Goal: Navigation & Orientation: Find specific page/section

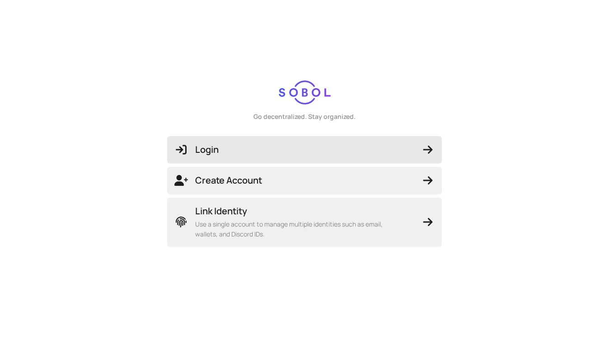
click at [230, 151] on span "Login" at bounding box center [304, 149] width 260 height 13
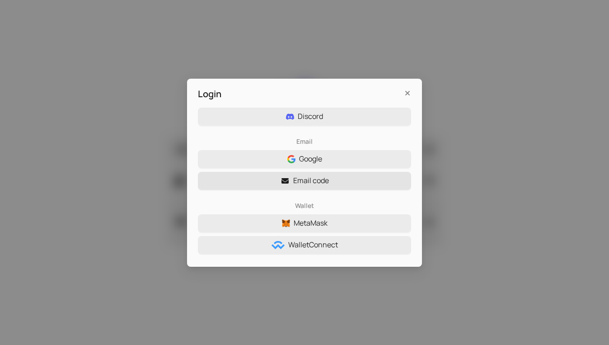
click at [323, 178] on span "Email code" at bounding box center [311, 180] width 36 height 11
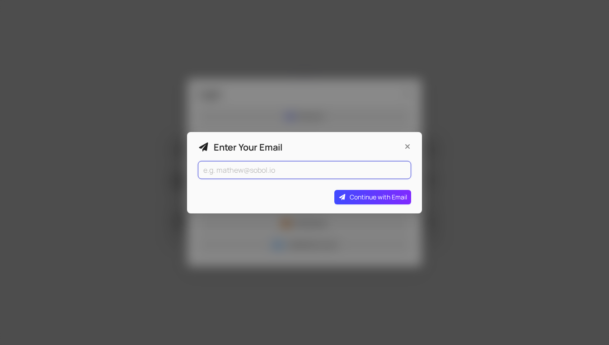
click at [290, 177] on input "email" at bounding box center [304, 170] width 213 height 18
type input "[EMAIL_ADDRESS][PERSON_NAME][DOMAIN_NAME]"
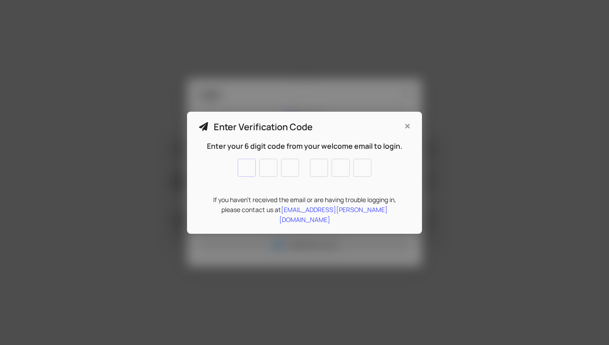
paste input "297842"
type input "2"
type input "9"
type input "7"
type input "8"
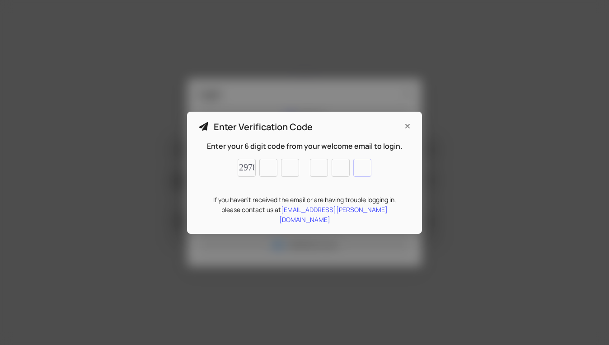
type input "4"
type input "2"
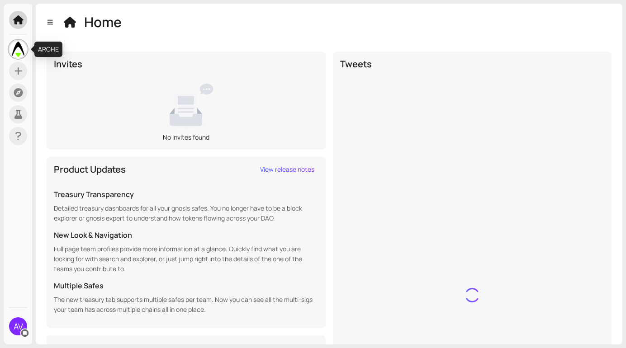
click at [21, 47] on img at bounding box center [17, 49] width 17 height 17
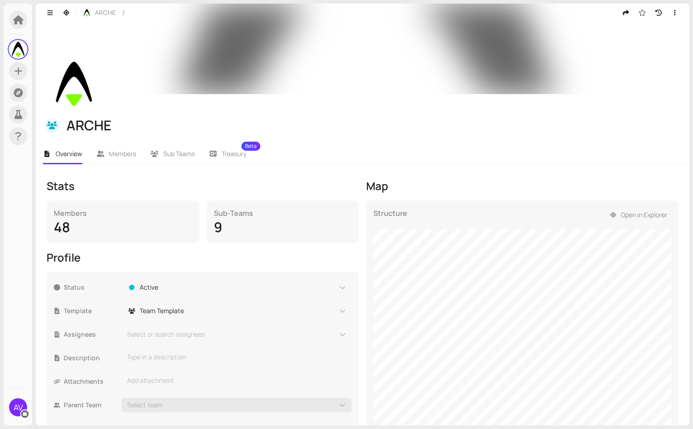
scroll to position [120, 0]
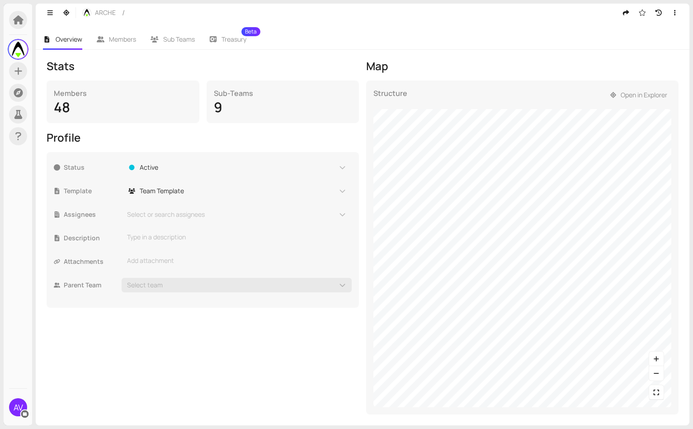
click at [609, 344] on div "Structure Open in Explorer" at bounding box center [522, 247] width 312 height 334
click at [395, 83] on div "Structure Open in Explorer" at bounding box center [522, 249] width 312 height 334
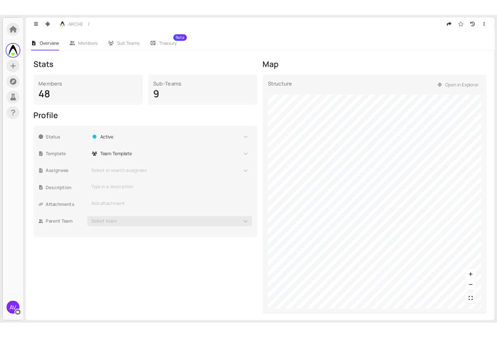
scroll to position [117, 0]
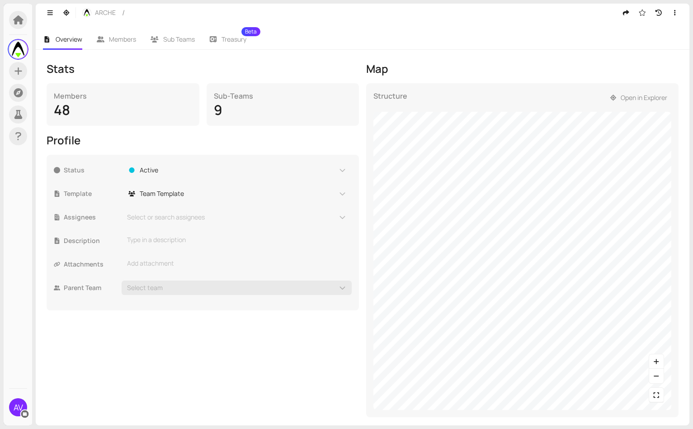
click at [372, 153] on div "Structure Open in Explorer" at bounding box center [522, 250] width 312 height 334
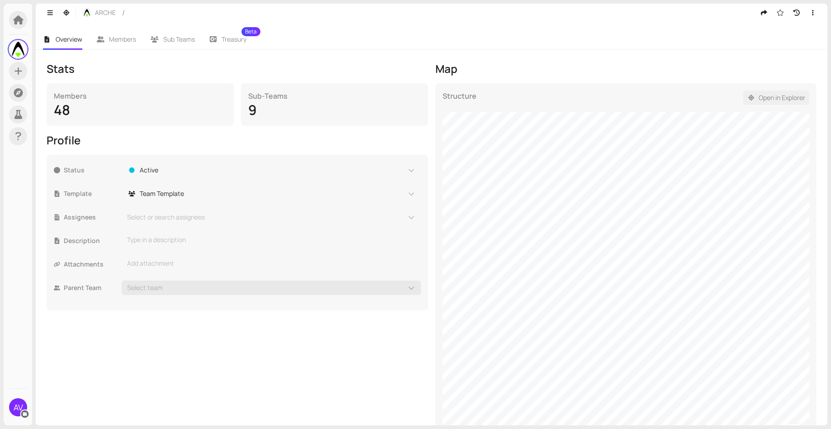
click at [609, 94] on span "Open in Explorer" at bounding box center [781, 98] width 47 height 10
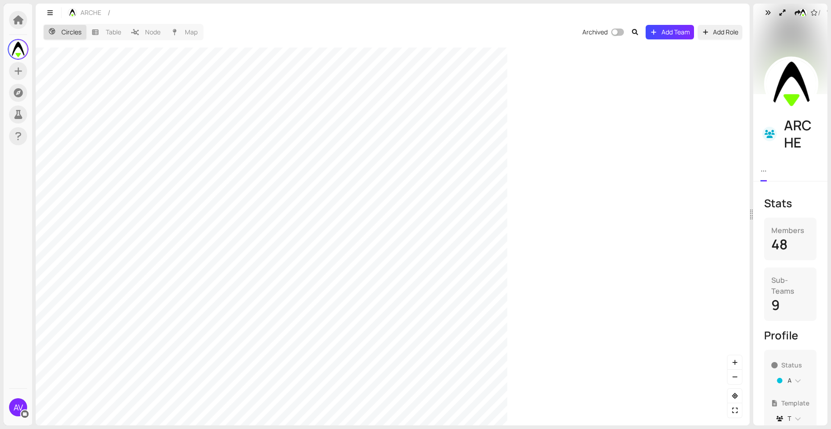
drag, startPoint x: 510, startPoint y: 83, endPoint x: 752, endPoint y: 82, distance: 242.3
click at [609, 82] on div at bounding box center [751, 214] width 4 height 421
click at [99, 31] on label "Table" at bounding box center [106, 32] width 40 height 14
click at [86, 25] on input "Table" at bounding box center [86, 25] width 0 height 0
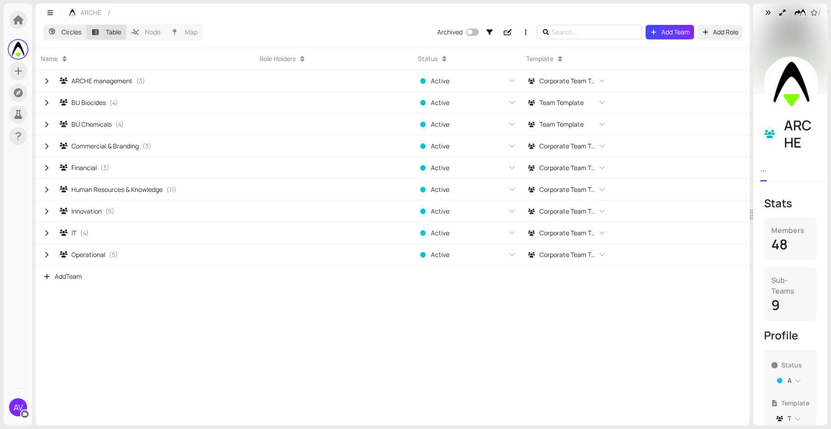
click at [69, 31] on label "Circles" at bounding box center [65, 32] width 42 height 14
click at [44, 25] on input "Circles" at bounding box center [44, 25] width 0 height 0
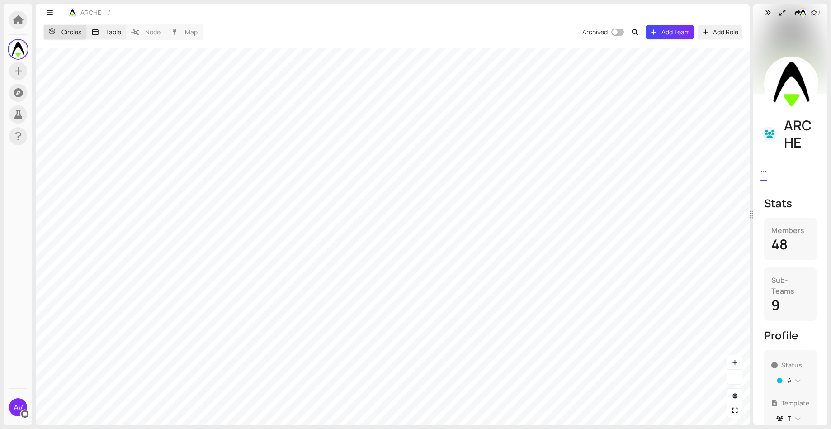
drag, startPoint x: 123, startPoint y: 36, endPoint x: 115, endPoint y: 34, distance: 8.7
click at [123, 36] on label "Table" at bounding box center [106, 32] width 40 height 14
click at [86, 25] on input "Table" at bounding box center [86, 25] width 0 height 0
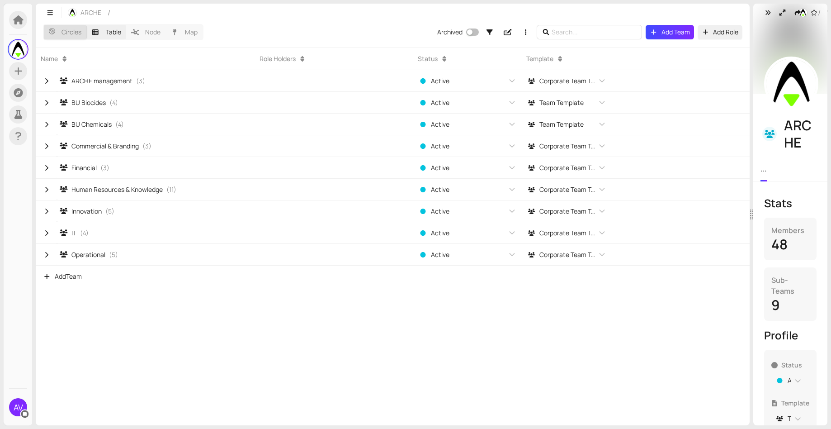
click at [114, 33] on label "Table" at bounding box center [106, 32] width 40 height 14
click at [86, 25] on input "Table" at bounding box center [86, 25] width 0 height 0
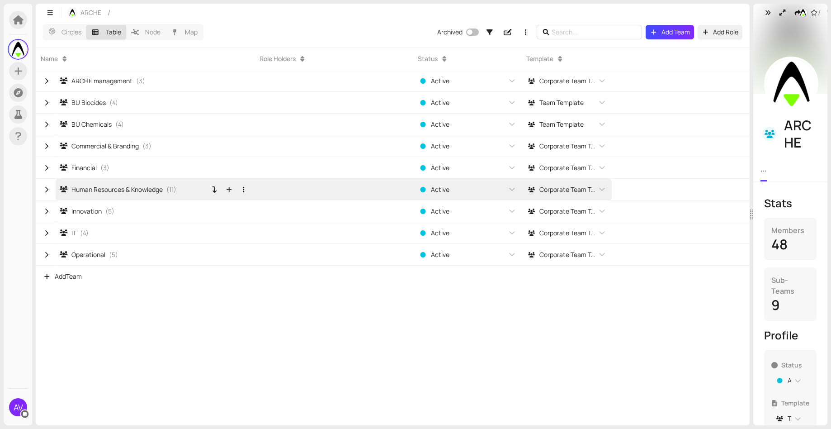
click at [201, 188] on link "Human Resources & Knowledge ( 11 )" at bounding box center [134, 189] width 148 height 21
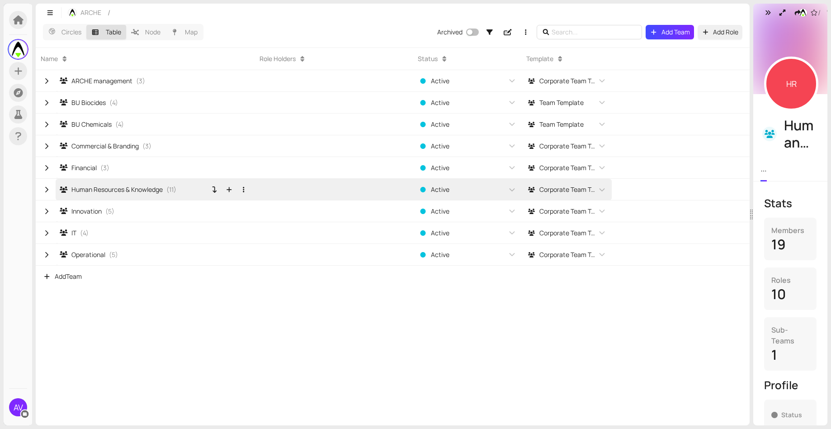
click at [122, 190] on div "Human Resources & Knowledge" at bounding box center [111, 189] width 103 height 10
click at [133, 190] on div "Human Resources & Knowledge" at bounding box center [111, 189] width 103 height 10
click at [72, 32] on label "Circles" at bounding box center [65, 32] width 42 height 14
click at [44, 25] on input "Circles" at bounding box center [44, 25] width 0 height 0
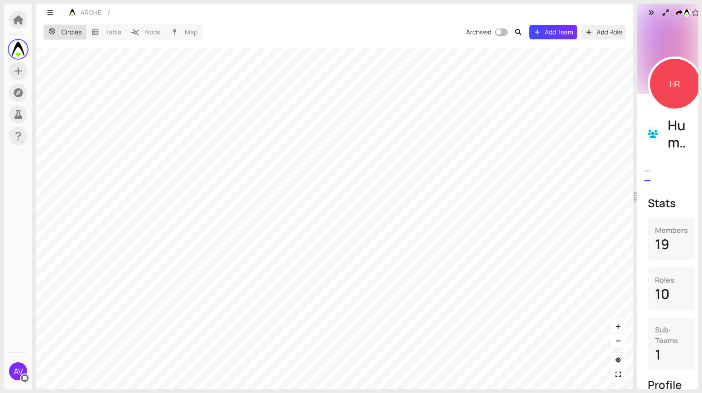
click at [268, 344] on section "AV Search Explore ARCHE My Profile My Teams AT ARCHE Task Force Management BB B…" at bounding box center [351, 196] width 702 height 393
